Goal: Communication & Community: Answer question/provide support

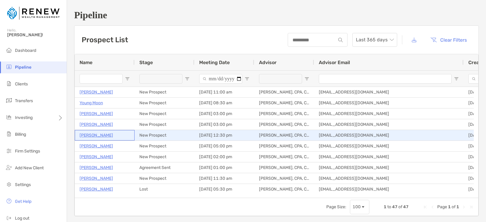
click at [101, 134] on p "[PERSON_NAME]" at bounding box center [97, 134] width 34 height 7
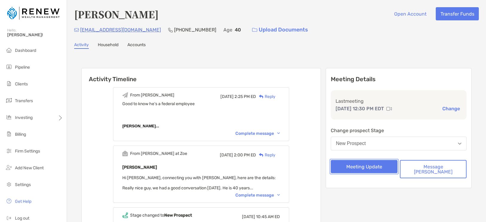
click at [369, 168] on button "Meeting Update" at bounding box center [364, 166] width 67 height 13
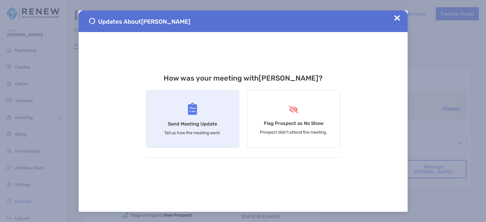
click at [210, 125] on h4 "Send Meeting Update" at bounding box center [192, 124] width 49 height 6
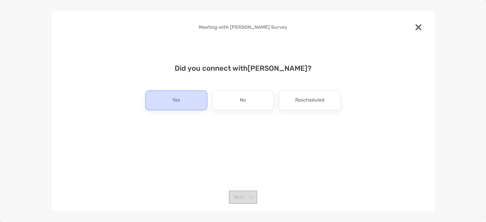
click at [203, 101] on div "Yes" at bounding box center [176, 100] width 62 height 20
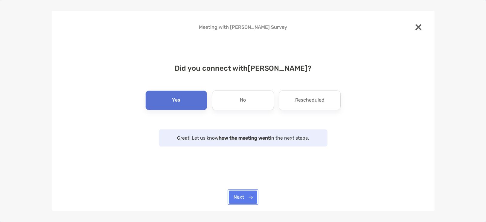
click at [245, 195] on button "Next" at bounding box center [243, 196] width 28 height 13
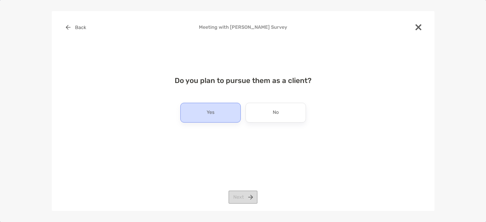
click at [218, 111] on div "Yes" at bounding box center [210, 113] width 60 height 20
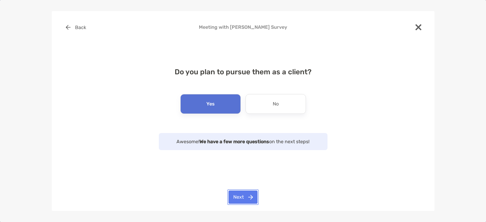
click at [245, 201] on button "Next" at bounding box center [243, 196] width 29 height 13
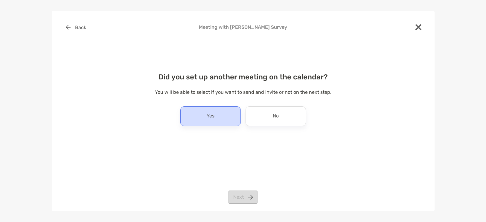
click at [223, 117] on div "Yes" at bounding box center [210, 116] width 60 height 20
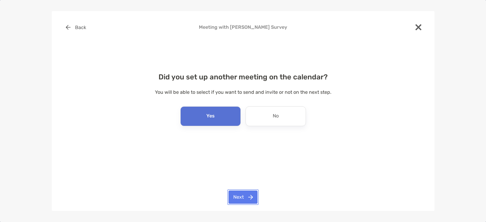
click at [241, 199] on button "Next" at bounding box center [243, 196] width 29 height 13
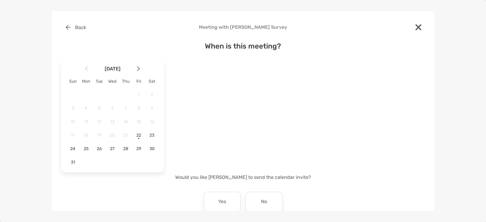
click at [138, 68] on img at bounding box center [138, 68] width 3 height 5
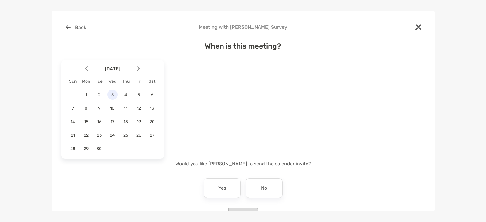
click at [111, 94] on span "3" at bounding box center [112, 94] width 10 height 5
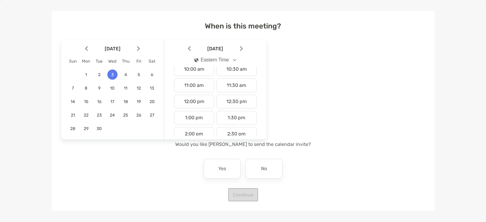
scroll to position [158, 0]
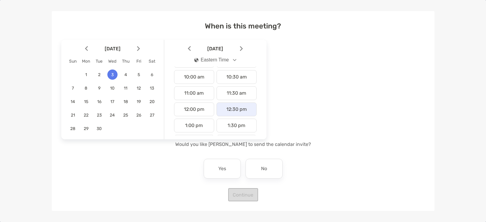
click at [239, 109] on div "12:30 pm" at bounding box center [237, 109] width 40 height 14
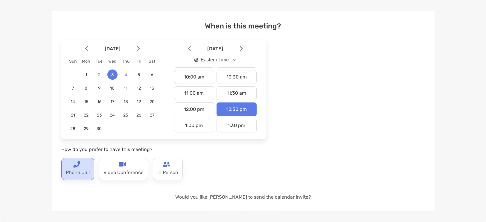
click at [77, 170] on p "Phone Call" at bounding box center [78, 173] width 24 height 10
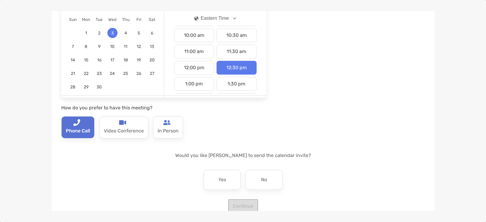
scroll to position [73, 0]
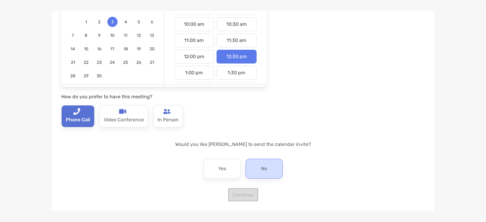
click at [264, 171] on p "No" at bounding box center [264, 169] width 6 height 10
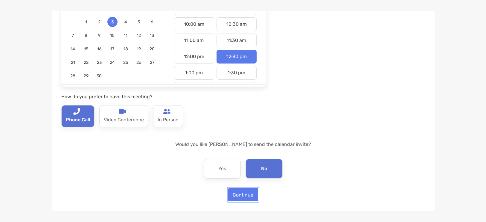
click at [249, 195] on button "Continue" at bounding box center [243, 194] width 30 height 13
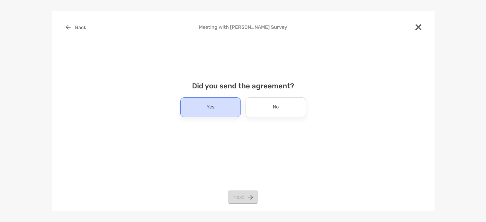
click at [234, 112] on div "Yes" at bounding box center [210, 107] width 60 height 20
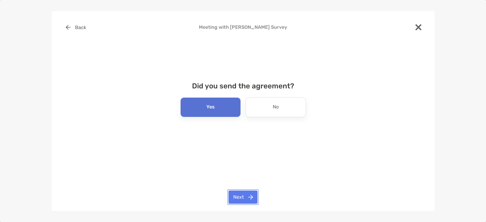
click at [245, 198] on button "Next" at bounding box center [243, 196] width 29 height 13
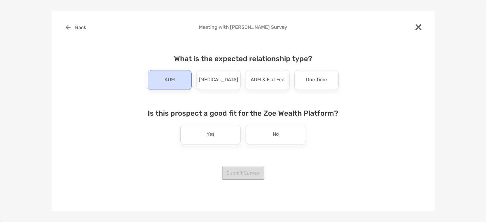
click at [176, 82] on div "AUM" at bounding box center [170, 80] width 44 height 20
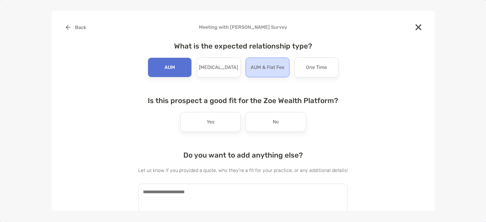
click at [268, 73] on div "AUM & Flat Fee" at bounding box center [268, 67] width 44 height 20
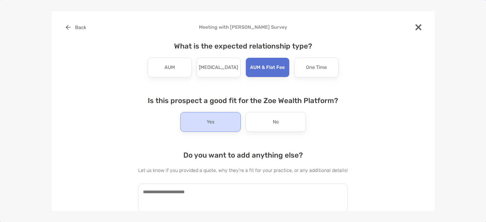
click at [224, 115] on div "Yes" at bounding box center [210, 122] width 60 height 20
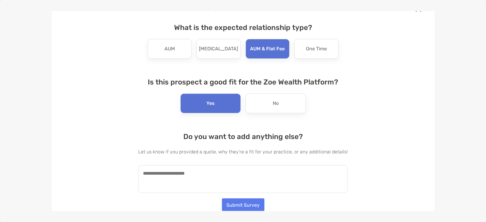
scroll to position [19, 0]
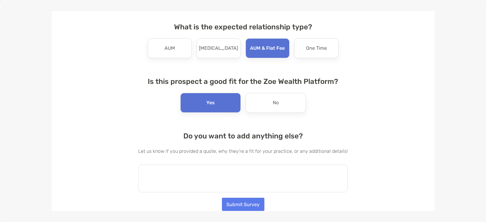
click at [213, 174] on textarea at bounding box center [243, 178] width 210 height 28
click at [193, 174] on textarea "**********" at bounding box center [240, 178] width 204 height 28
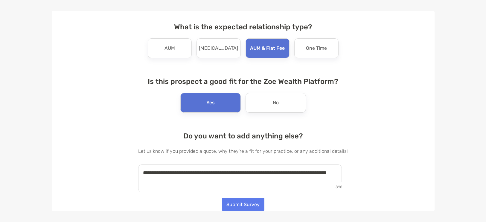
click at [193, 180] on textarea "**********" at bounding box center [240, 178] width 204 height 28
click at [188, 172] on textarea "**********" at bounding box center [240, 178] width 204 height 28
click at [189, 174] on textarea "**********" at bounding box center [240, 178] width 204 height 28
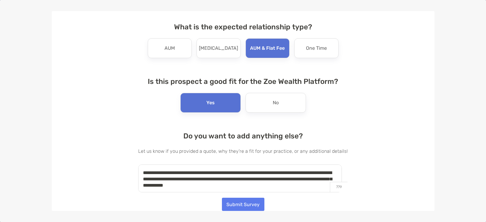
click at [263, 186] on textarea "**********" at bounding box center [240, 178] width 204 height 28
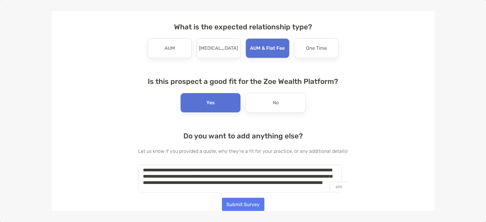
type textarea "**********"
click at [243, 203] on button "Submit Survey" at bounding box center [243, 204] width 43 height 13
